Goal: Information Seeking & Learning: Learn about a topic

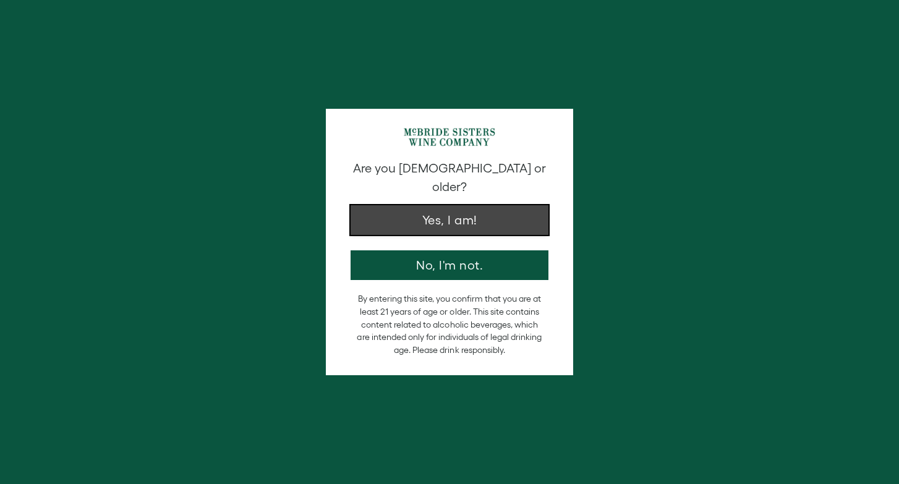
click at [488, 207] on button "Yes, I am!" at bounding box center [450, 220] width 198 height 30
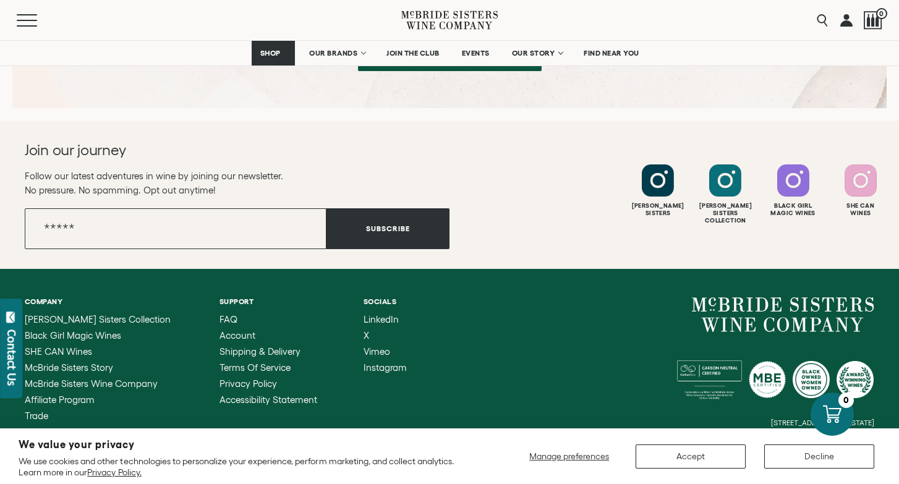
scroll to position [3866, 0]
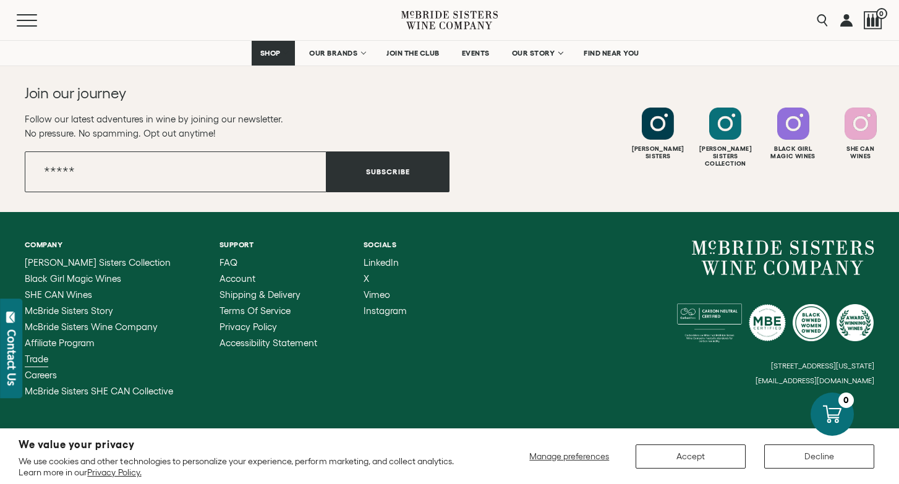
click at [40, 354] on span "Trade" at bounding box center [36, 359] width 23 height 11
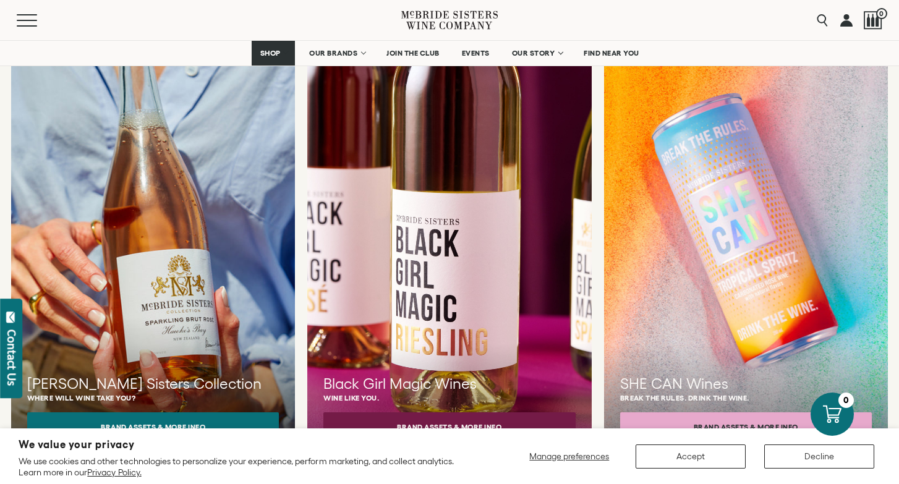
scroll to position [1115, 0]
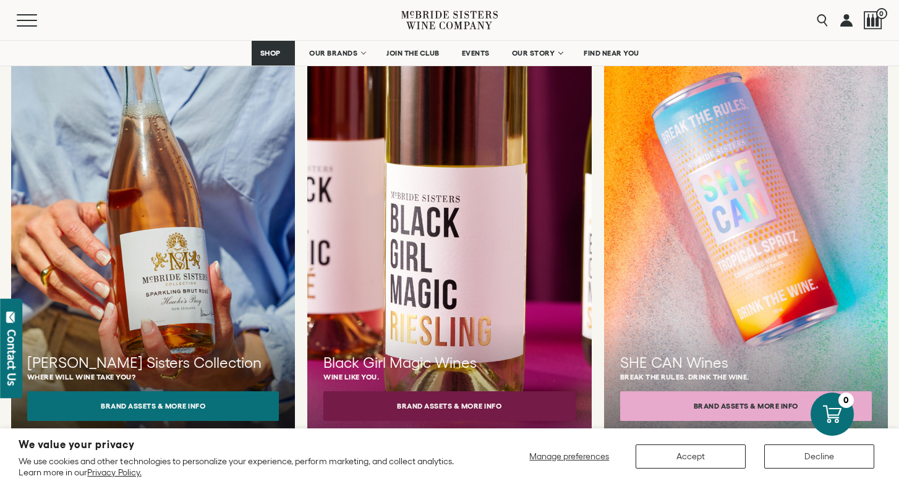
click at [377, 211] on div at bounding box center [449, 218] width 312 height 469
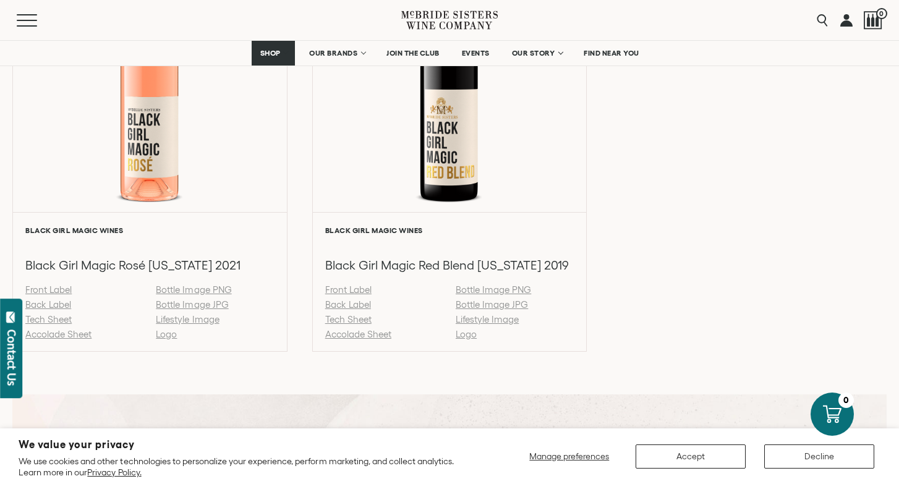
scroll to position [1462, 0]
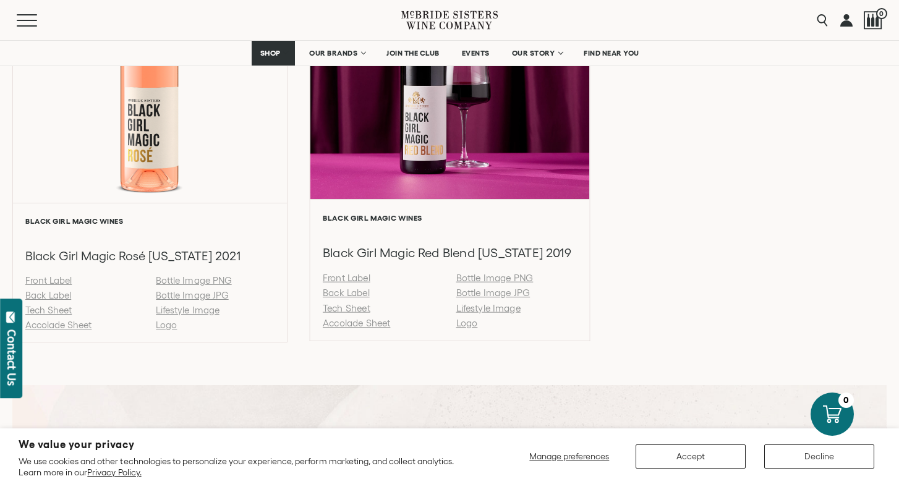
click at [335, 294] on link "Back Label" at bounding box center [346, 293] width 47 height 11
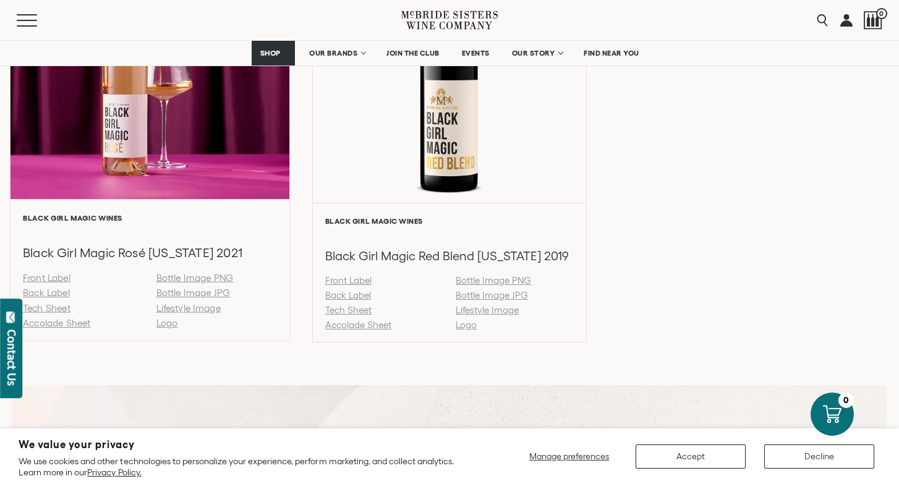
click at [55, 297] on link "Back Label" at bounding box center [46, 293] width 47 height 11
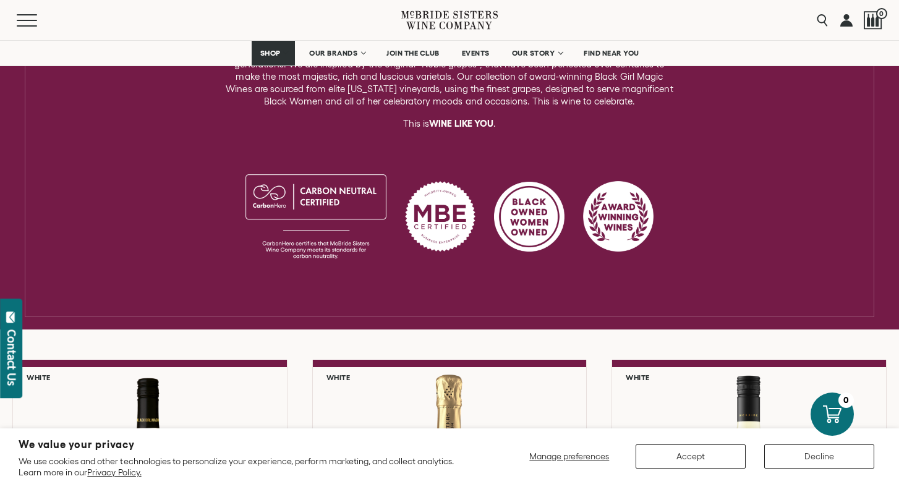
scroll to position [388, 0]
